Goal: Communication & Community: Participate in discussion

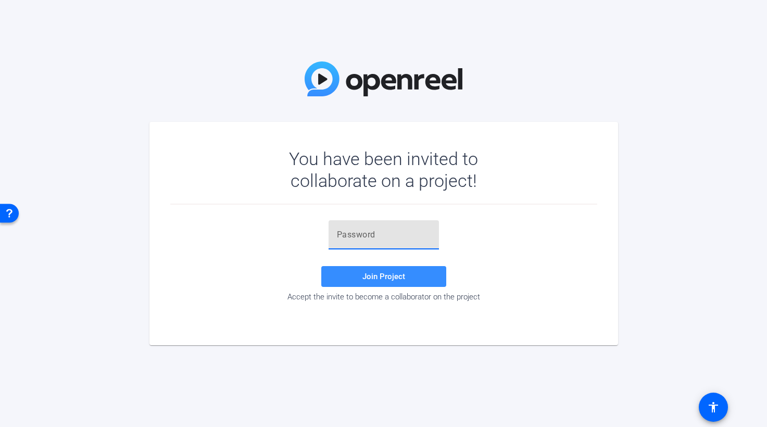
click at [350, 239] on input "text" at bounding box center [384, 235] width 94 height 12
paste input "5ZT;rx"
type input "5ZT;rx"
click at [383, 277] on span "Join Project" at bounding box center [383, 276] width 43 height 9
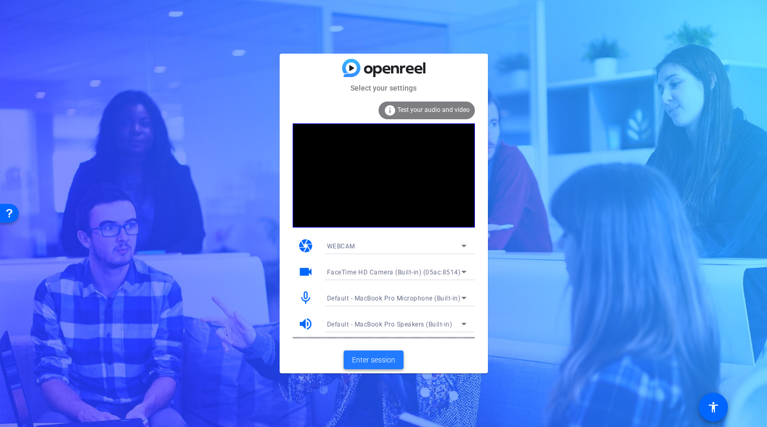
click at [382, 359] on span "Enter session" at bounding box center [373, 360] width 43 height 11
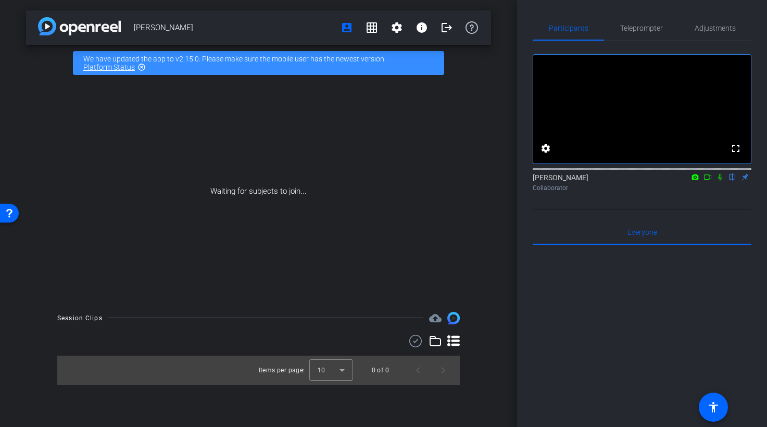
click at [721, 181] on icon at bounding box center [720, 176] width 8 height 7
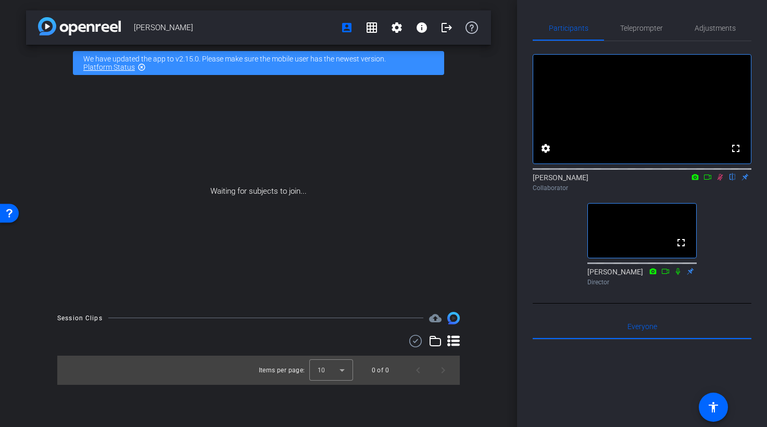
click at [723, 181] on icon at bounding box center [720, 176] width 8 height 7
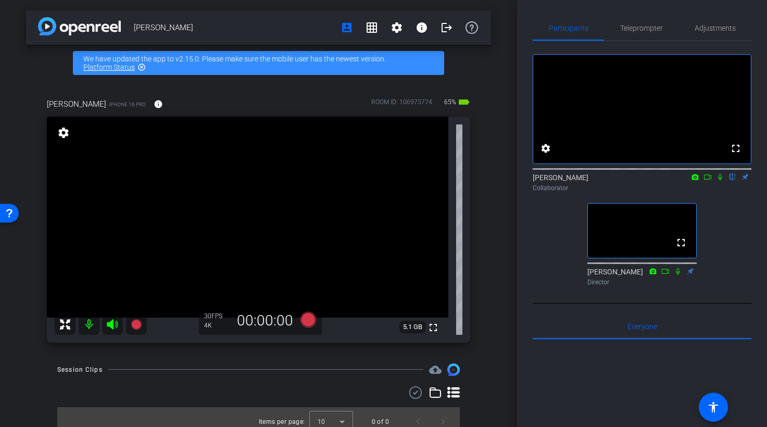
click at [710, 181] on icon at bounding box center [707, 176] width 8 height 7
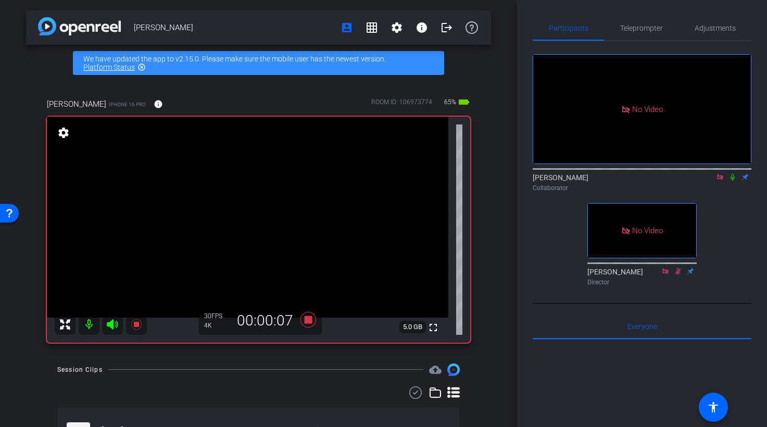
click at [734, 181] on icon at bounding box center [732, 177] width 4 height 7
click at [736, 181] on icon at bounding box center [732, 176] width 8 height 7
click at [735, 181] on icon at bounding box center [732, 176] width 8 height 7
click at [734, 181] on icon at bounding box center [732, 176] width 8 height 7
click at [736, 181] on icon at bounding box center [732, 176] width 8 height 7
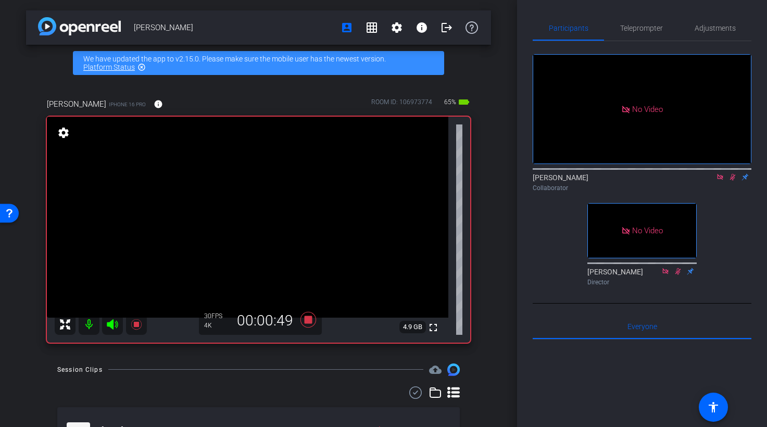
click at [733, 181] on icon at bounding box center [733, 177] width 6 height 7
click at [733, 181] on icon at bounding box center [732, 177] width 4 height 7
click at [733, 181] on icon at bounding box center [733, 177] width 6 height 7
click at [734, 181] on icon at bounding box center [732, 176] width 8 height 7
click at [733, 181] on icon at bounding box center [732, 176] width 8 height 7
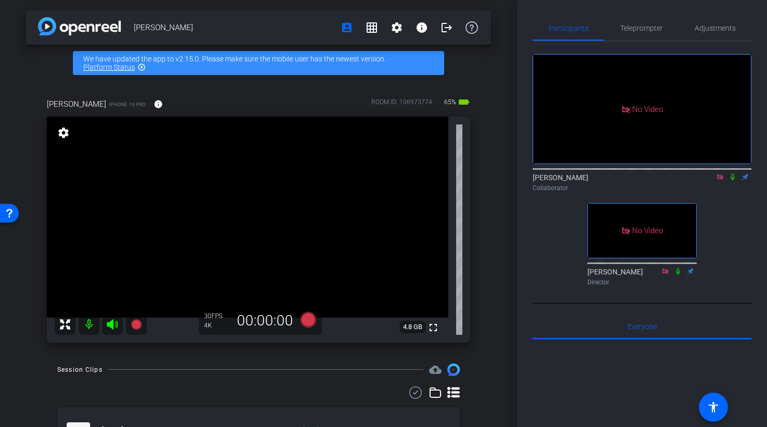
click at [720, 181] on icon at bounding box center [720, 176] width 8 height 7
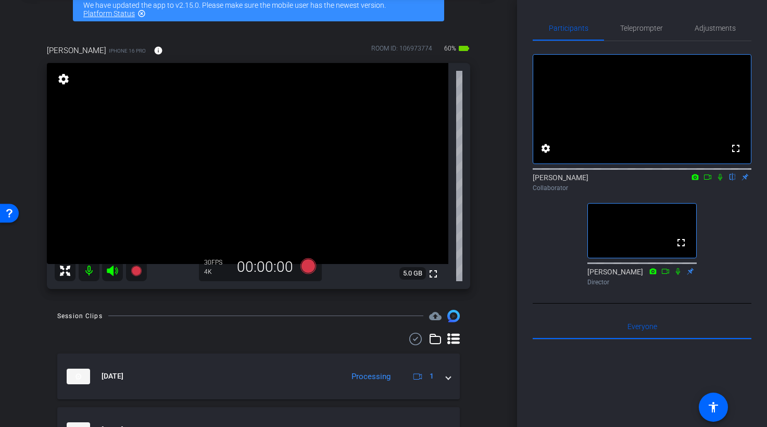
scroll to position [47, 0]
